Goal: Find specific page/section: Find specific page/section

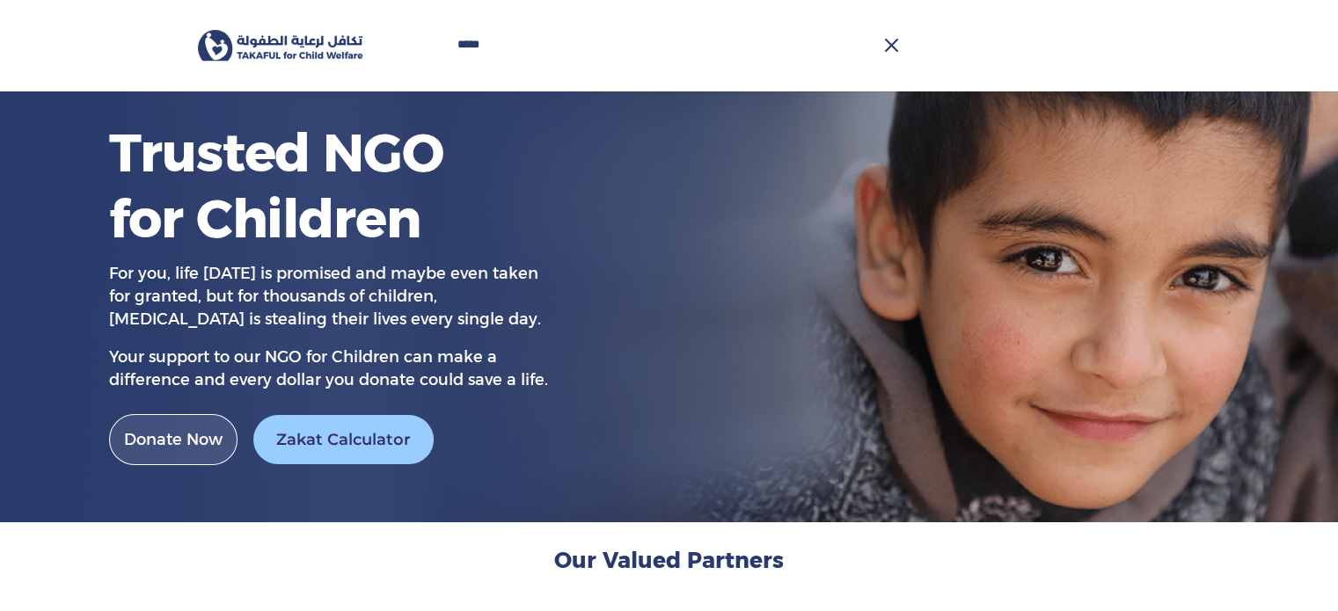
type input "*****"
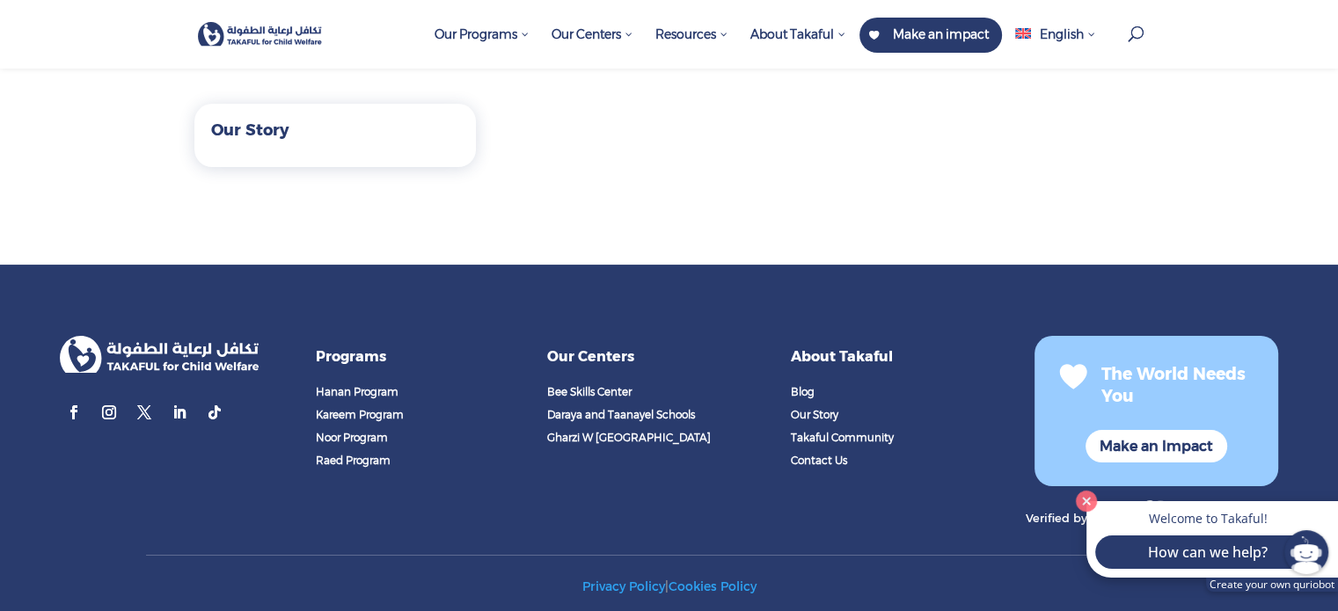
scroll to position [179, 0]
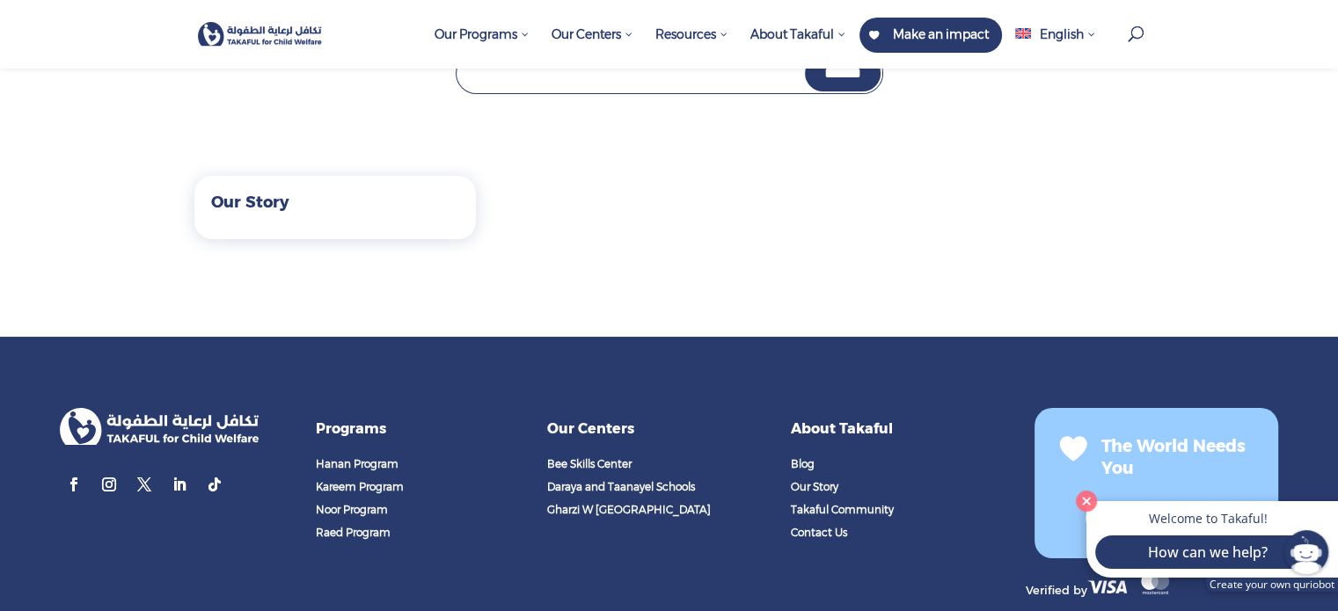
click at [264, 211] on link "Our Story" at bounding box center [250, 202] width 78 height 19
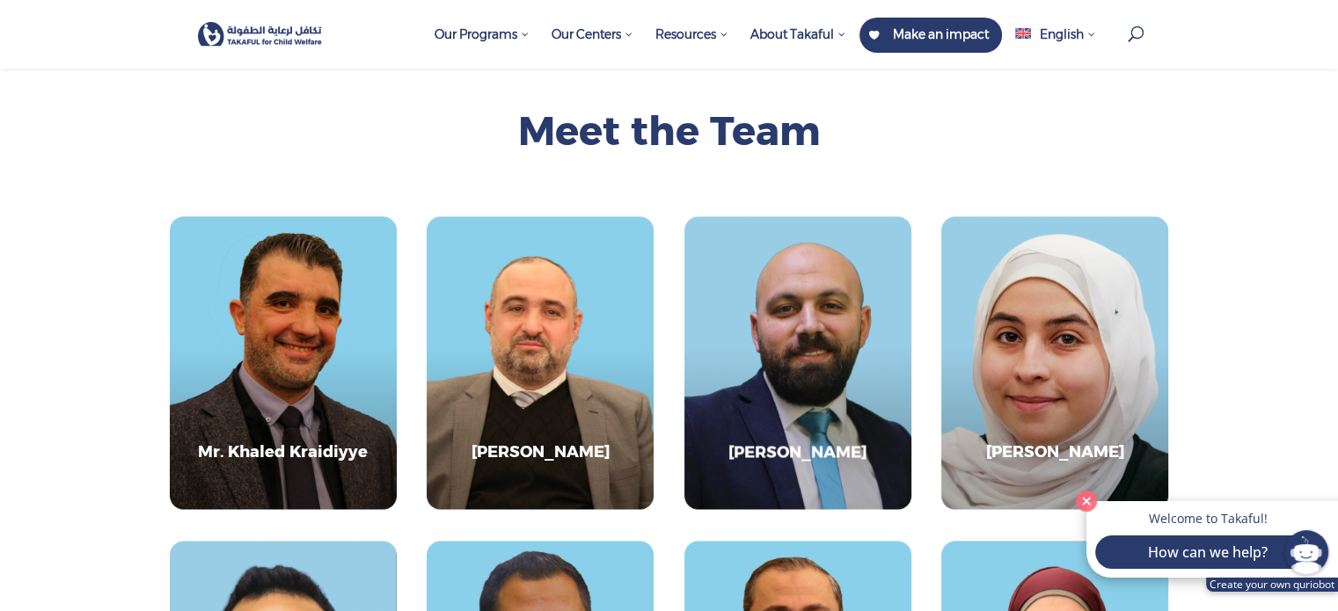
scroll to position [2814, 0]
